Goal: Navigation & Orientation: Find specific page/section

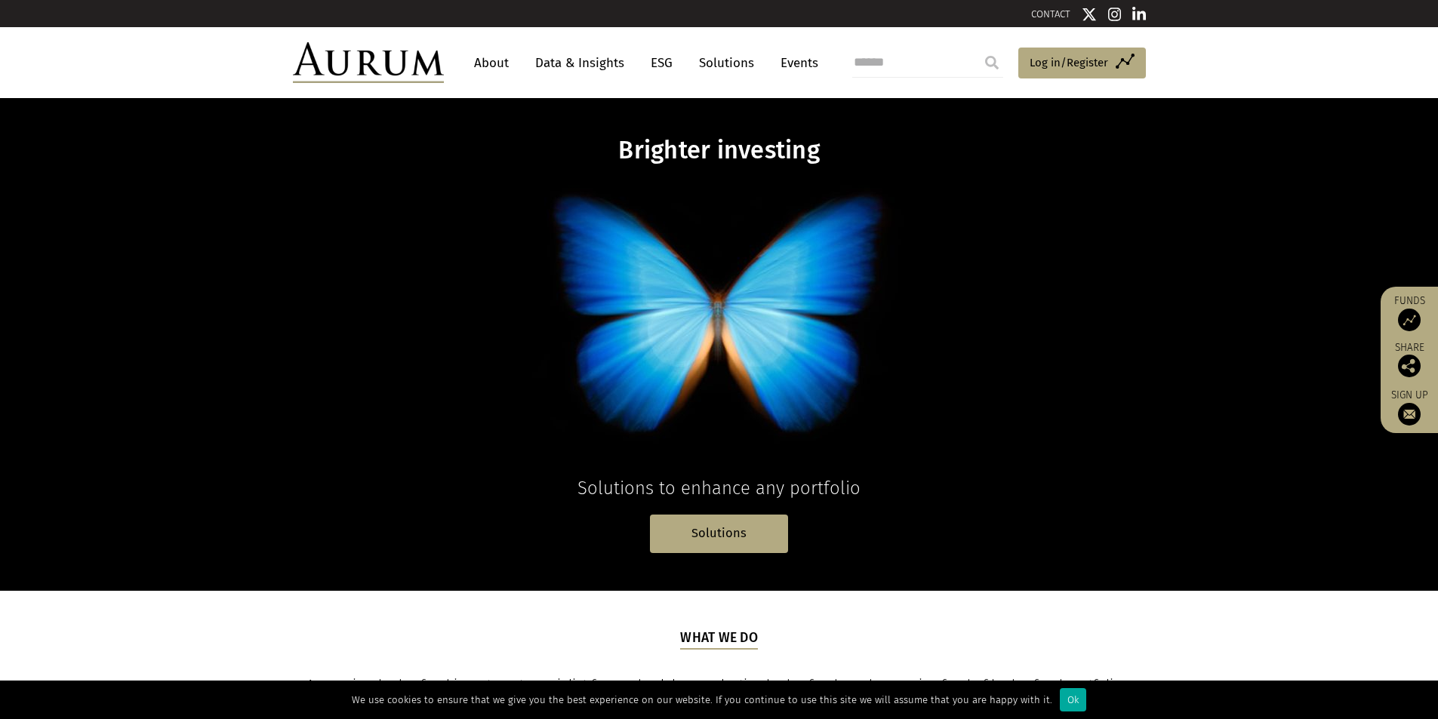
click at [500, 64] on link "About" at bounding box center [491, 63] width 50 height 28
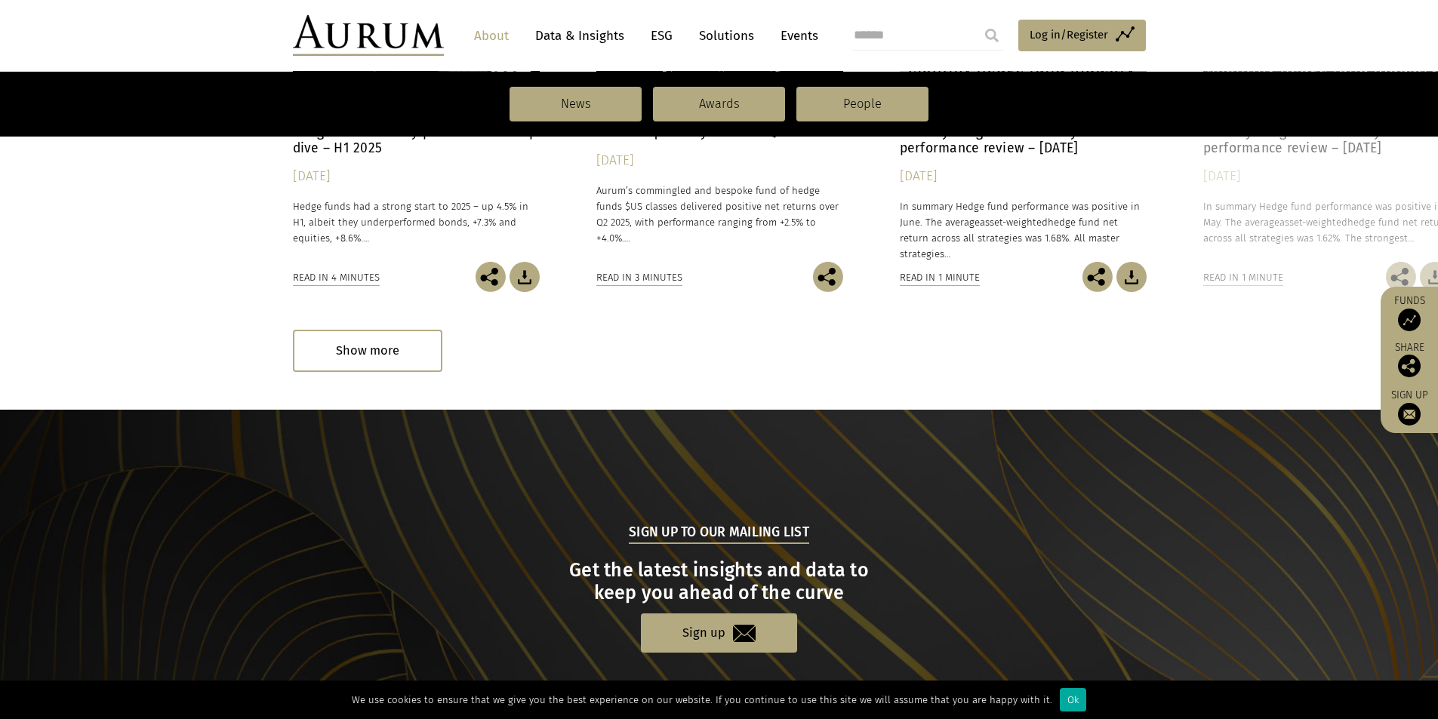
scroll to position [1533, 0]
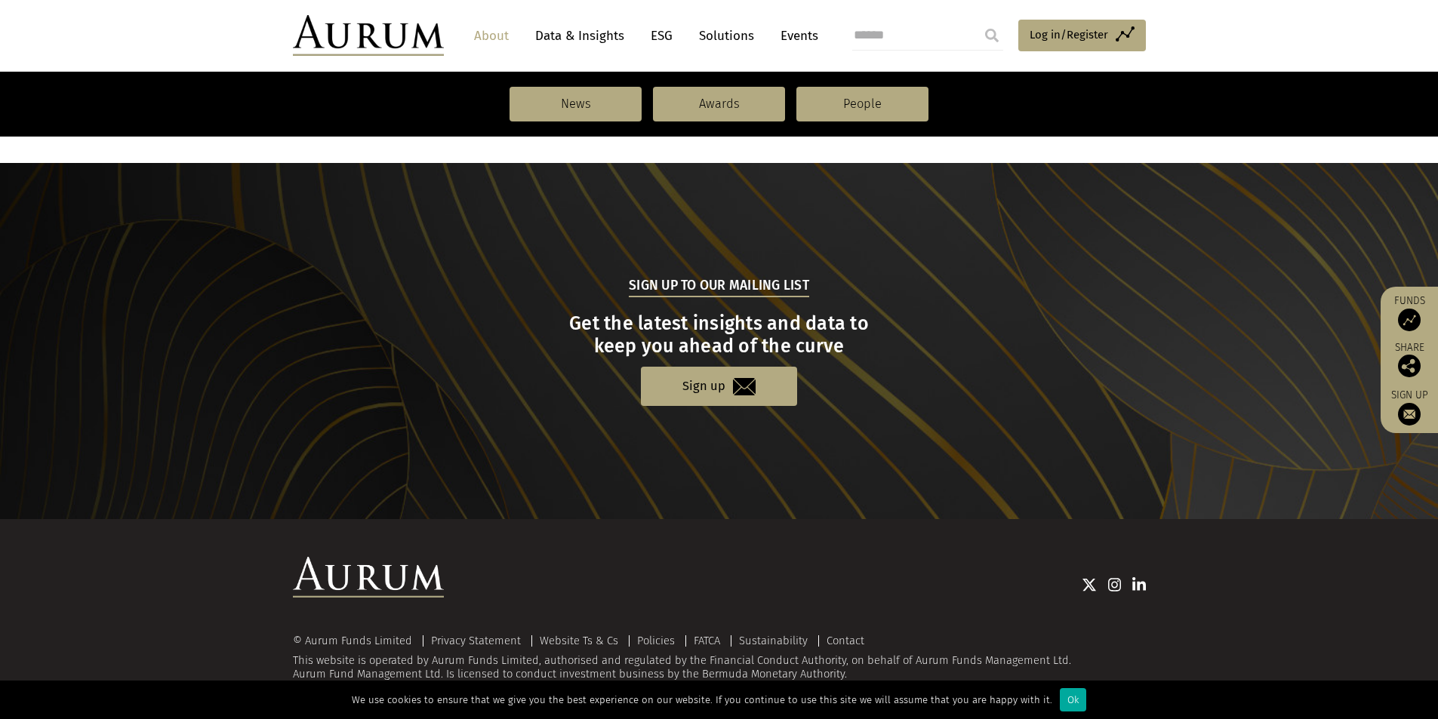
click at [1138, 582] on img at bounding box center [1139, 584] width 14 height 15
drag, startPoint x: 501, startPoint y: 41, endPoint x: 508, endPoint y: 54, distance: 15.2
click at [502, 41] on link "About" at bounding box center [491, 36] width 50 height 28
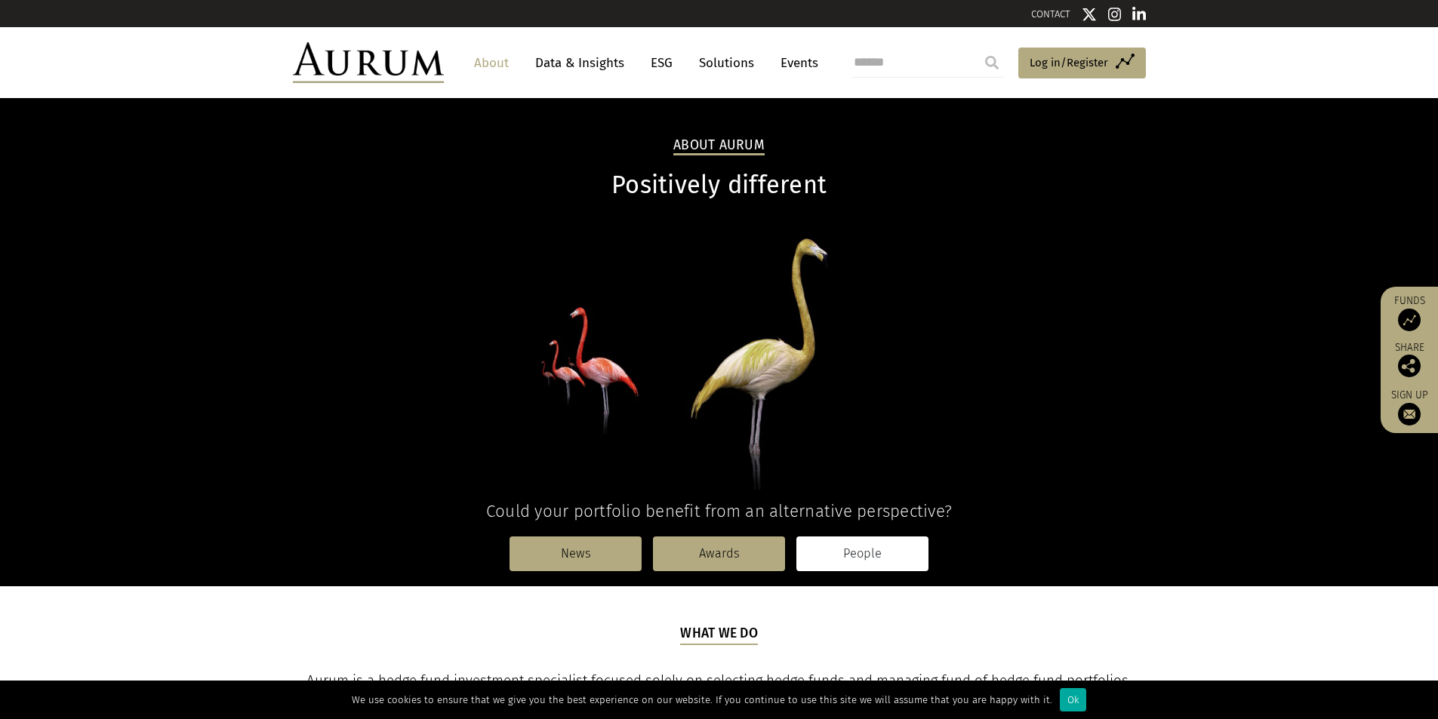
click at [860, 551] on link "People" at bounding box center [862, 554] width 132 height 35
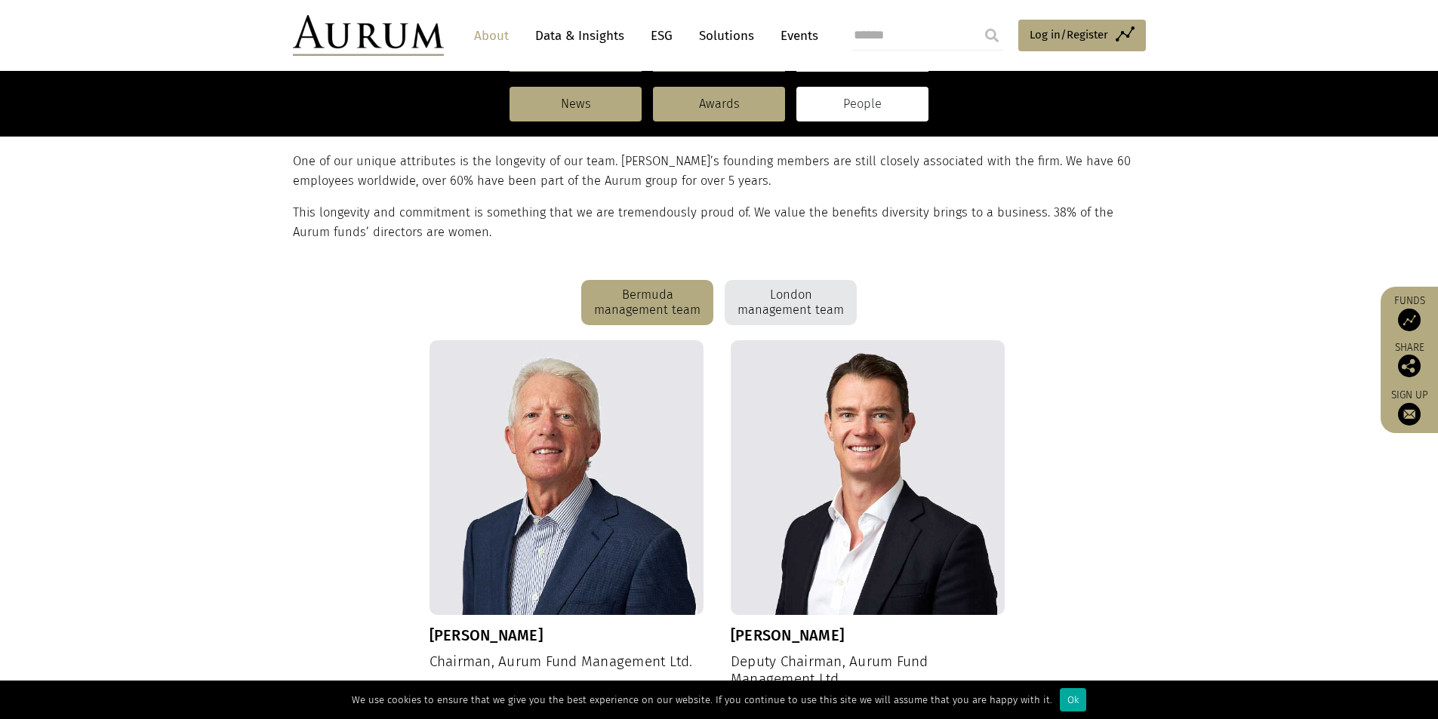
scroll to position [377, 0]
